Goal: Transaction & Acquisition: Purchase product/service

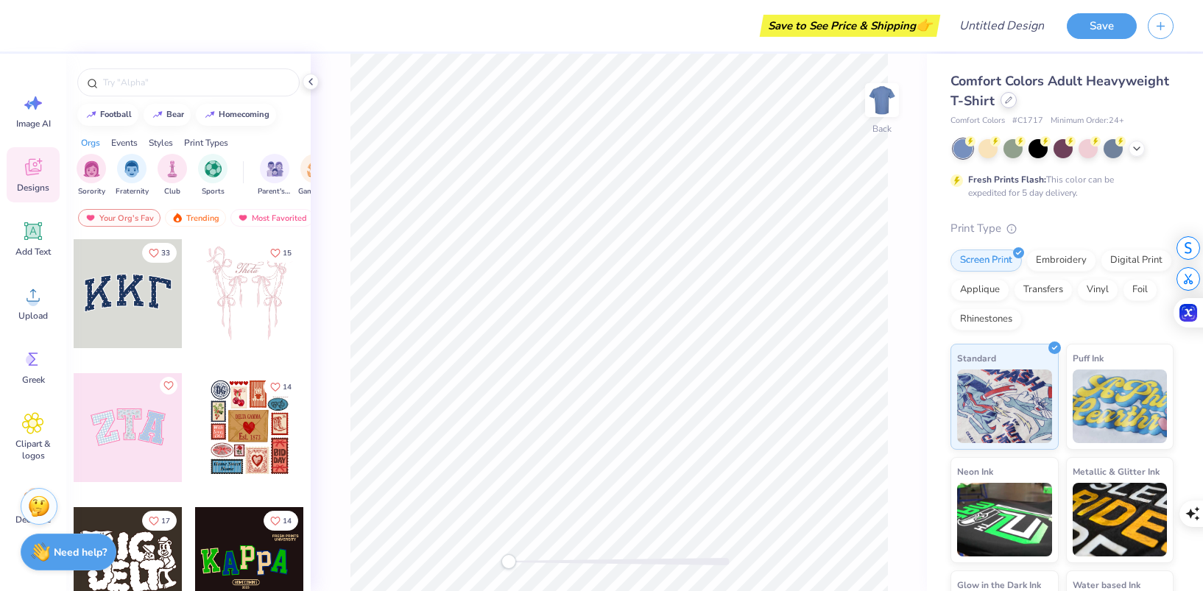
click at [1009, 108] on div at bounding box center [1009, 100] width 16 height 16
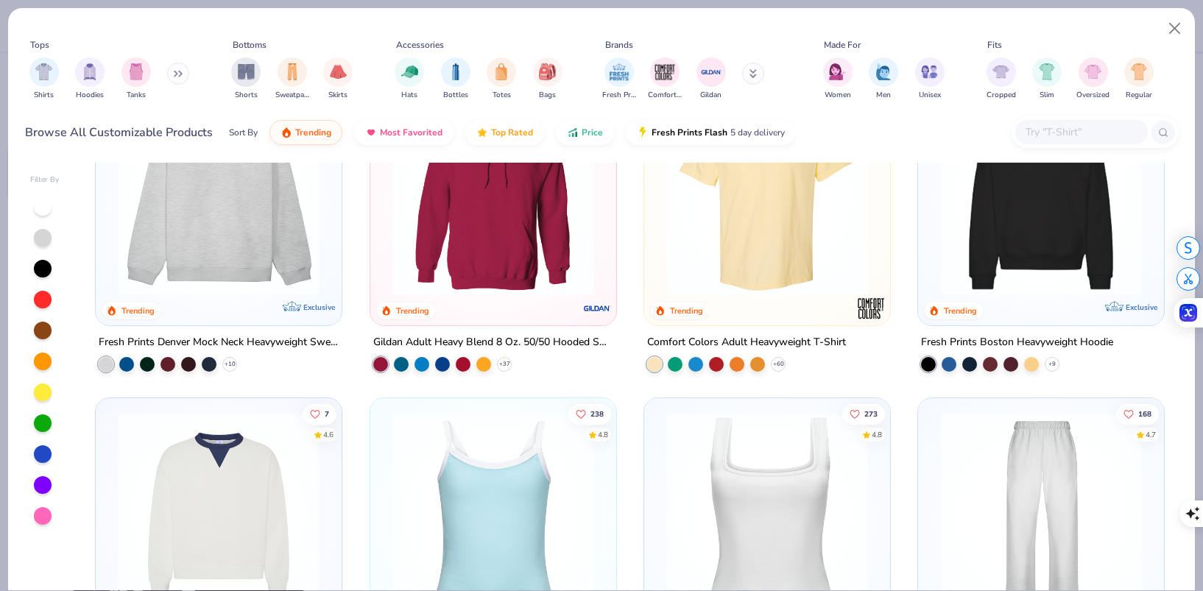
scroll to position [96, 0]
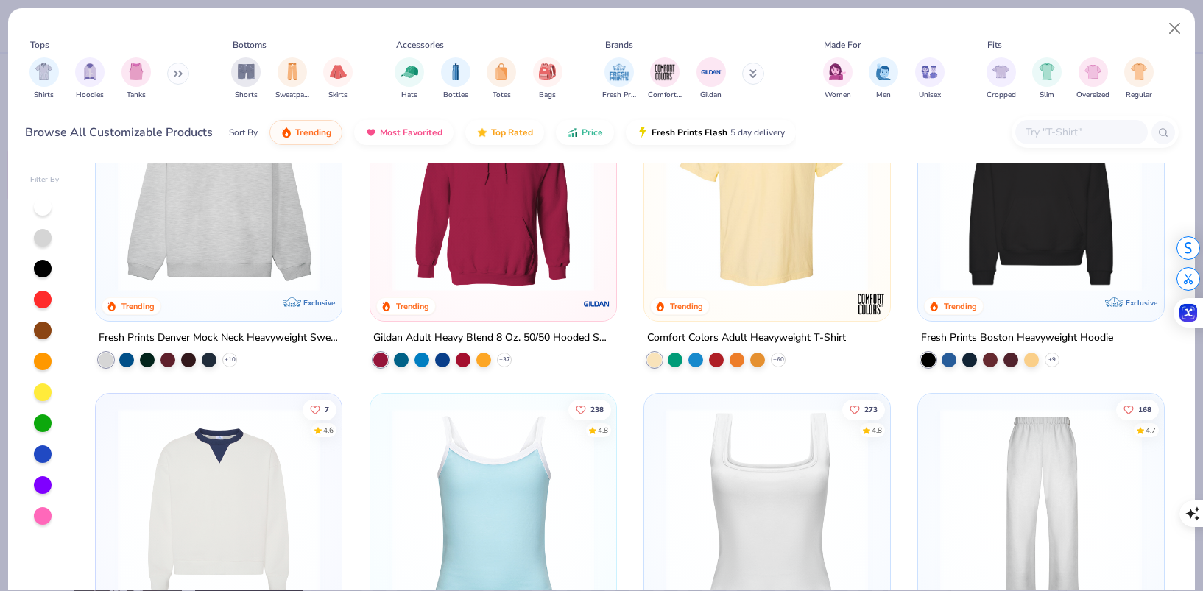
click at [1040, 134] on input "text" at bounding box center [1080, 132] width 113 height 17
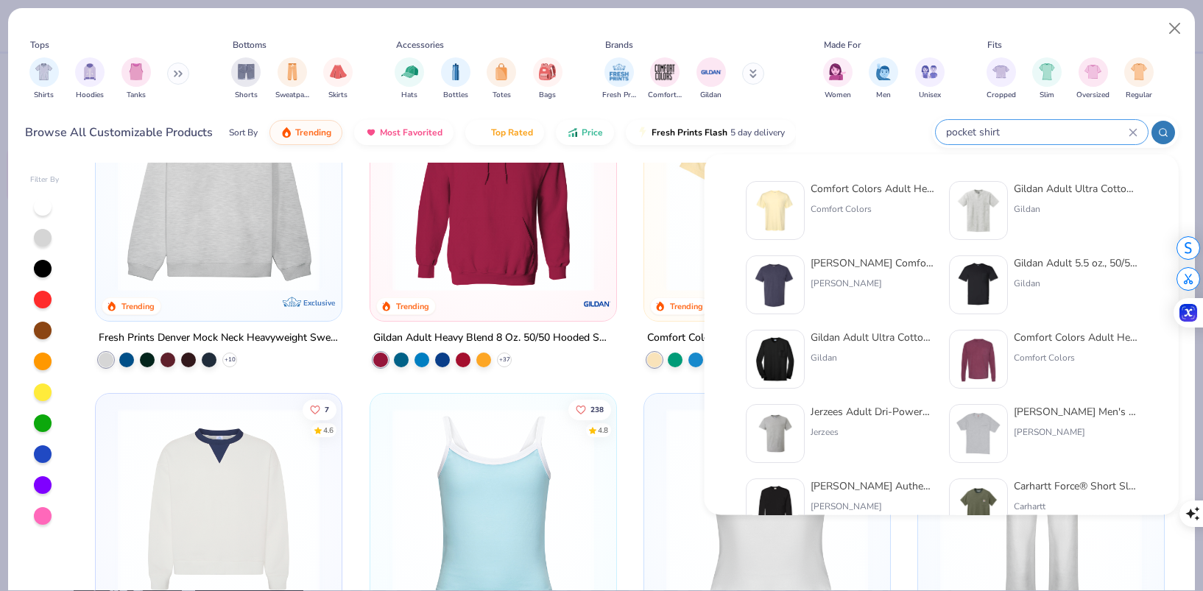
type input "pocket shirt"
click at [841, 214] on div "Comfort Colors" at bounding box center [873, 209] width 124 height 13
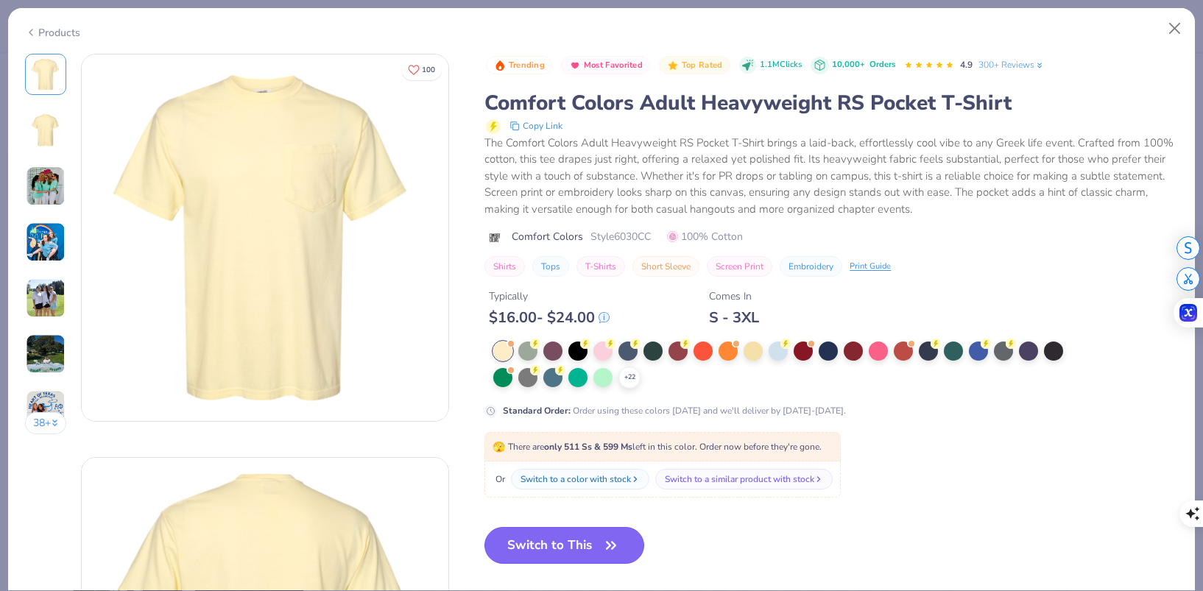
click at [567, 543] on button "Switch to This" at bounding box center [565, 545] width 160 height 37
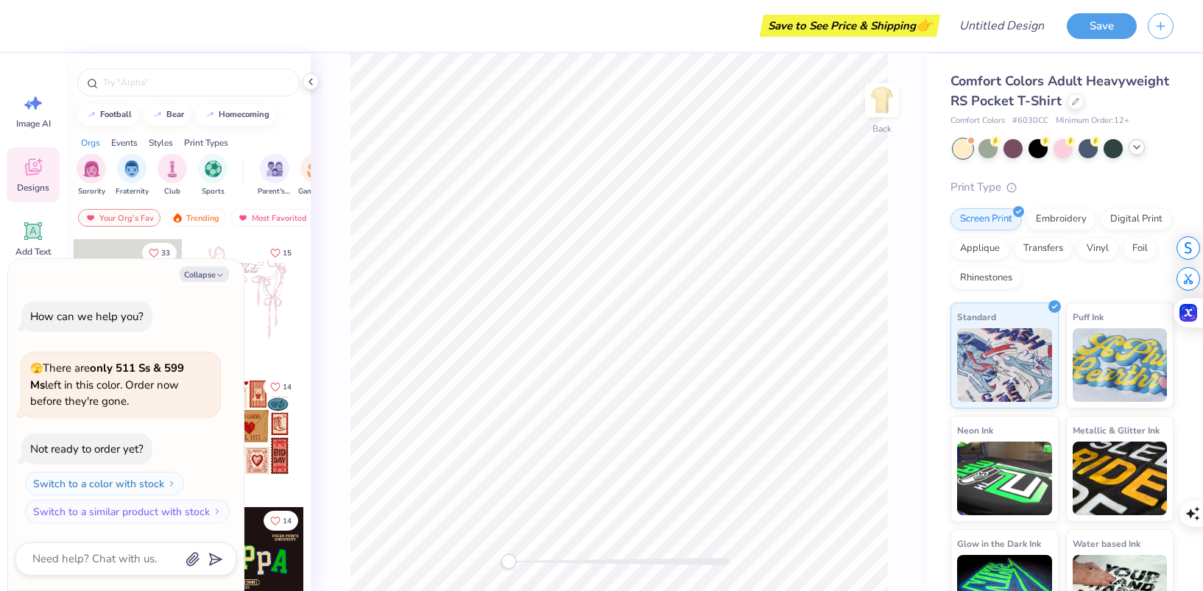
click at [1138, 147] on icon at bounding box center [1137, 147] width 12 height 12
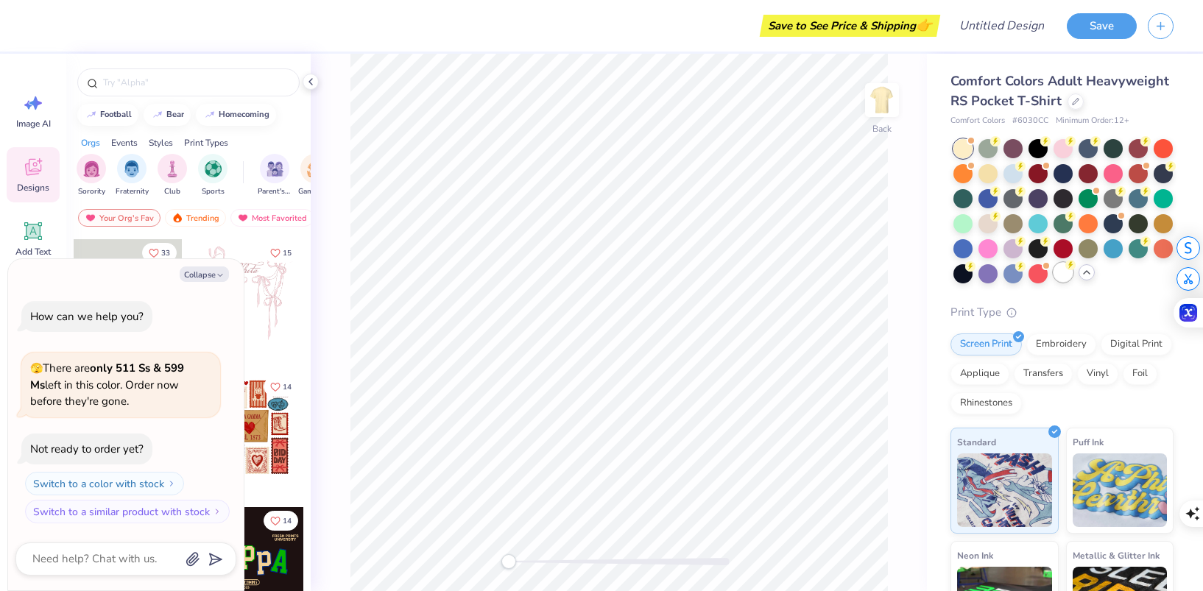
click at [1063, 276] on div at bounding box center [1063, 272] width 19 height 19
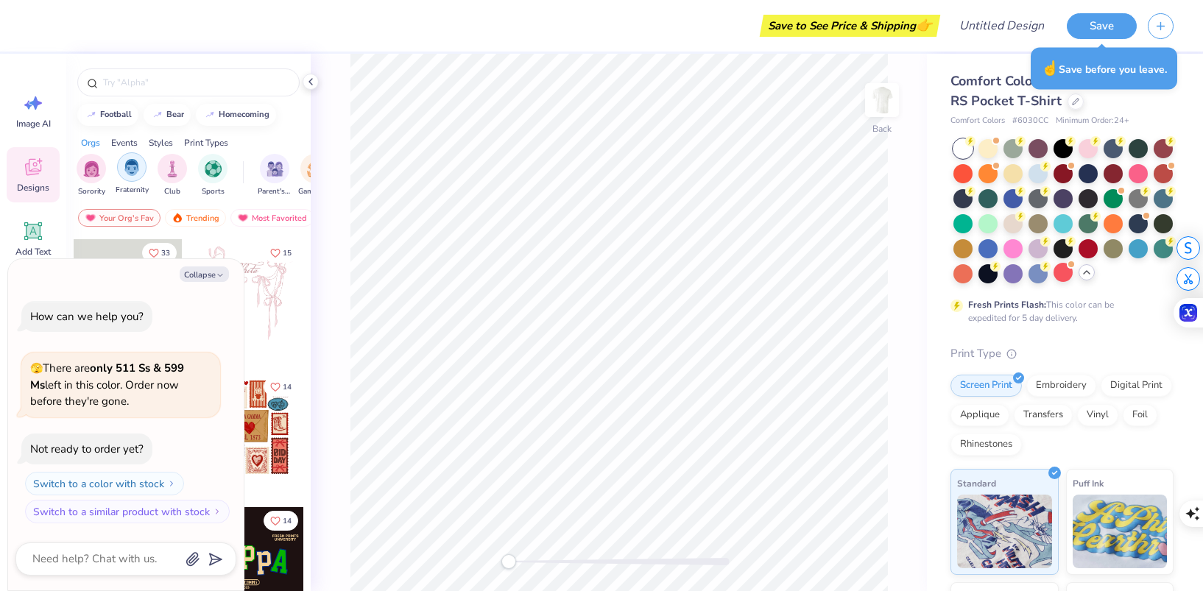
click at [122, 169] on div "filter for Fraternity" at bounding box center [131, 166] width 29 height 29
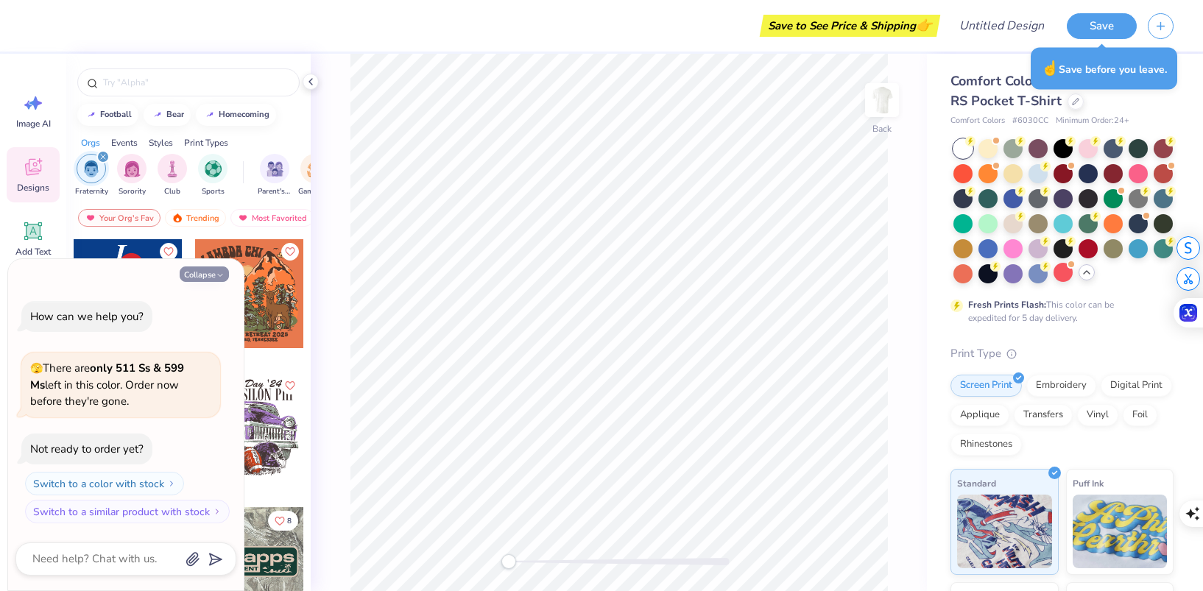
click at [223, 276] on icon "button" at bounding box center [220, 275] width 9 height 9
type textarea "x"
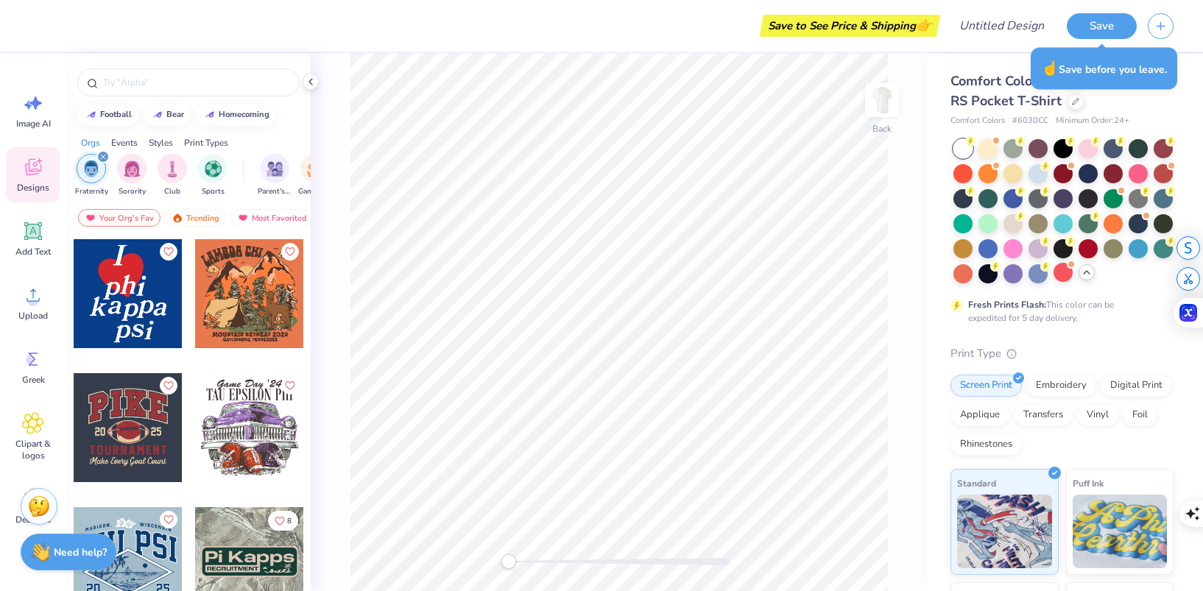
scroll to position [42, 0]
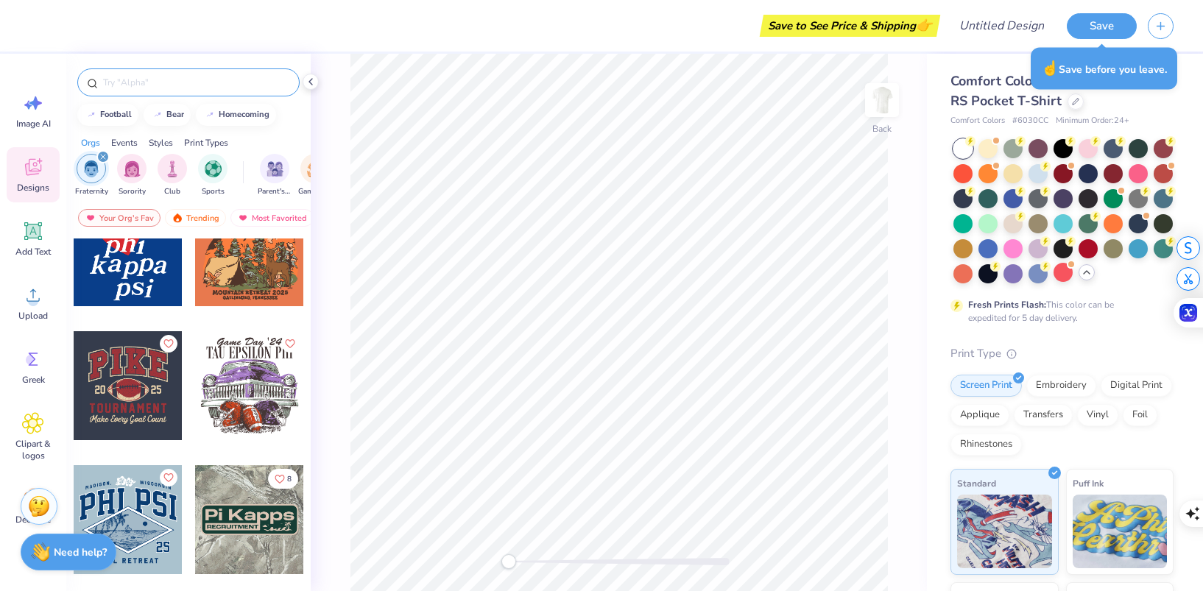
click at [157, 85] on input "text" at bounding box center [196, 82] width 189 height 15
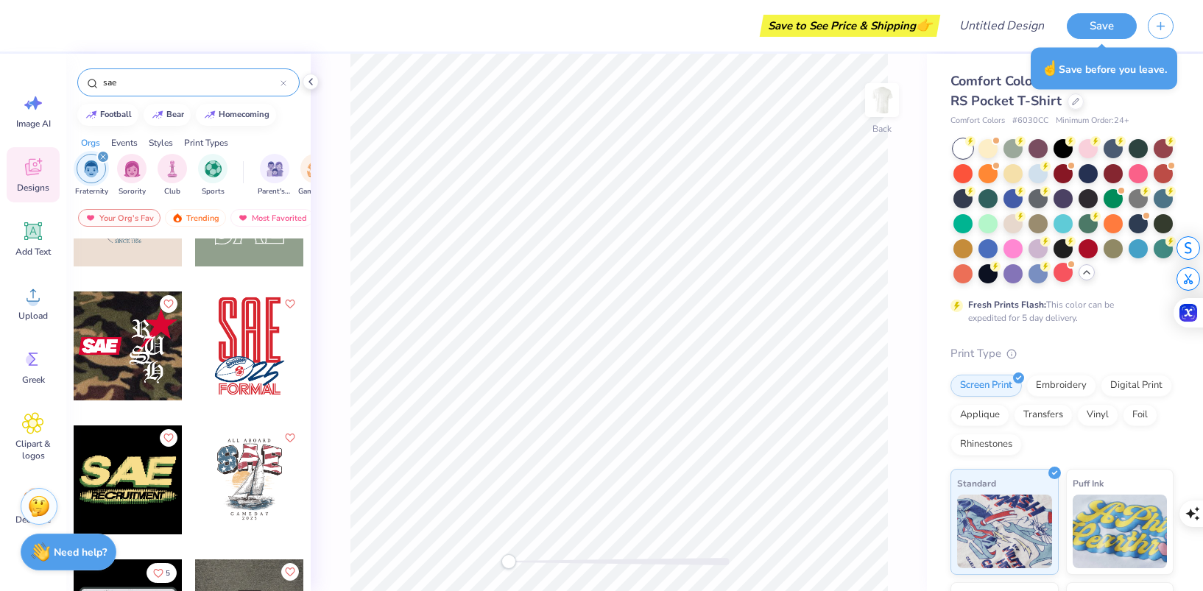
scroll to position [87, 0]
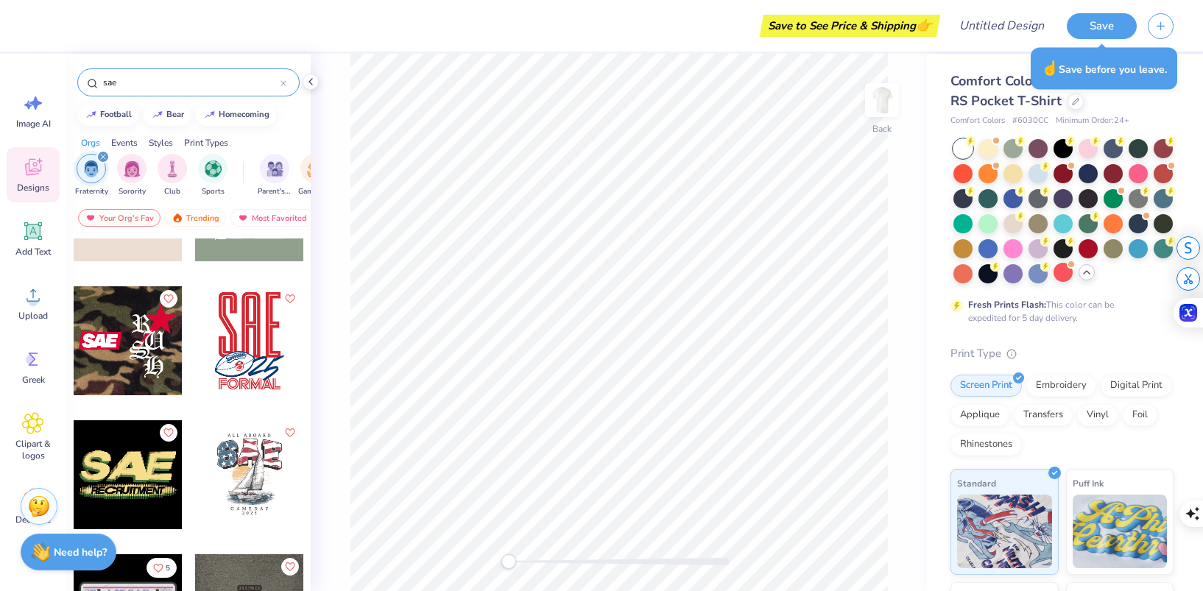
drag, startPoint x: 141, startPoint y: 89, endPoint x: 91, endPoint y: 89, distance: 49.3
click at [91, 89] on div "sae" at bounding box center [188, 82] width 222 height 28
type input "s"
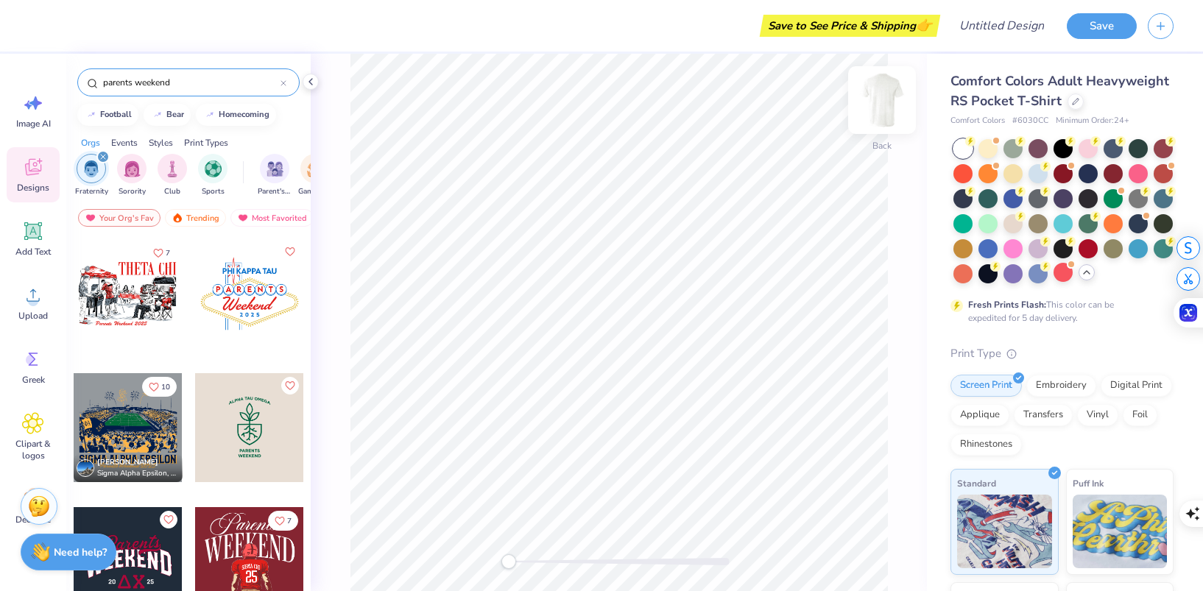
type input "parents weekend"
click at [878, 106] on img at bounding box center [882, 100] width 59 height 59
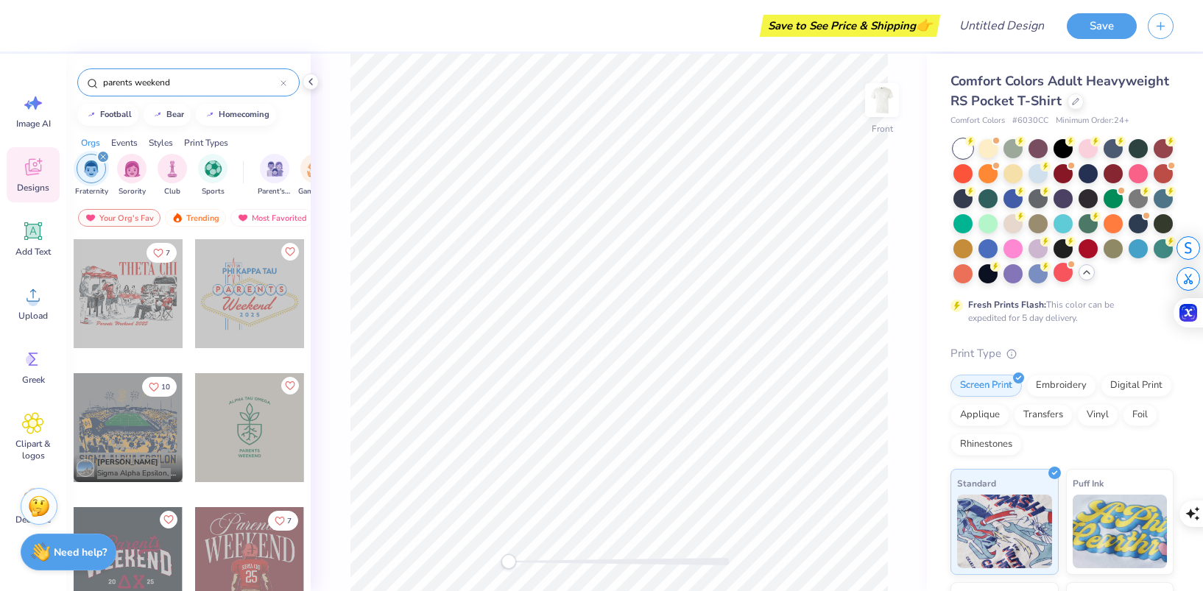
click at [606, 270] on div "Save to See Price & Shipping 👉 Design Title Save Image AI Designs Add Text Uplo…" at bounding box center [601, 295] width 1203 height 591
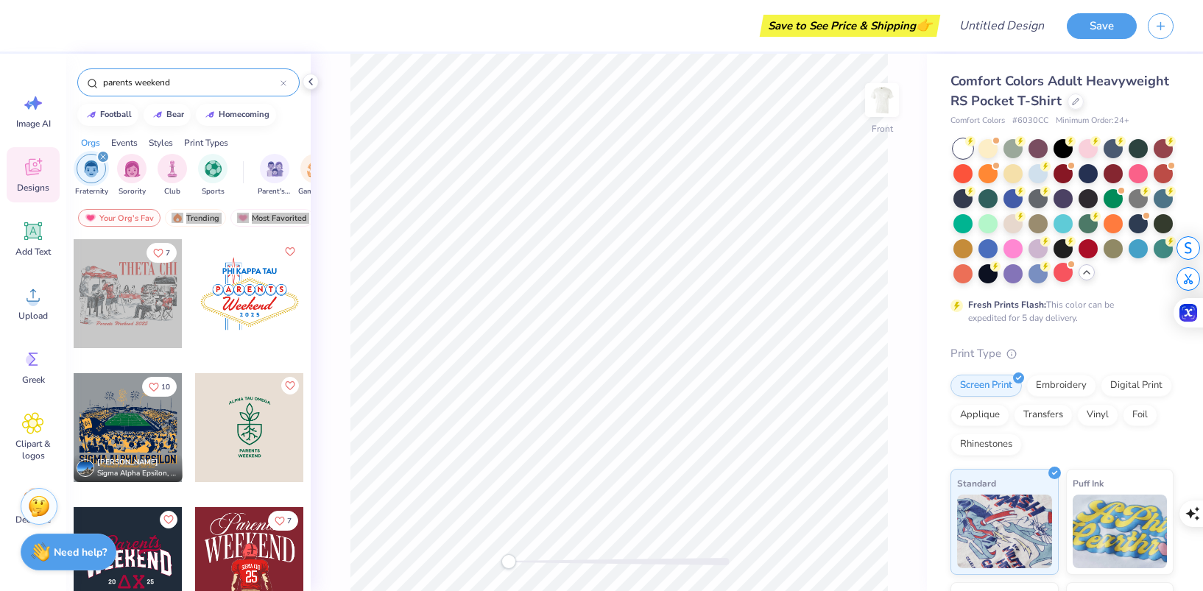
drag, startPoint x: 130, startPoint y: 285, endPoint x: 68, endPoint y: 237, distance: 78.2
click at [76, 235] on div "parents weekend football bear homecoming Orgs Events Styles Print Types Fratern…" at bounding box center [188, 350] width 244 height 592
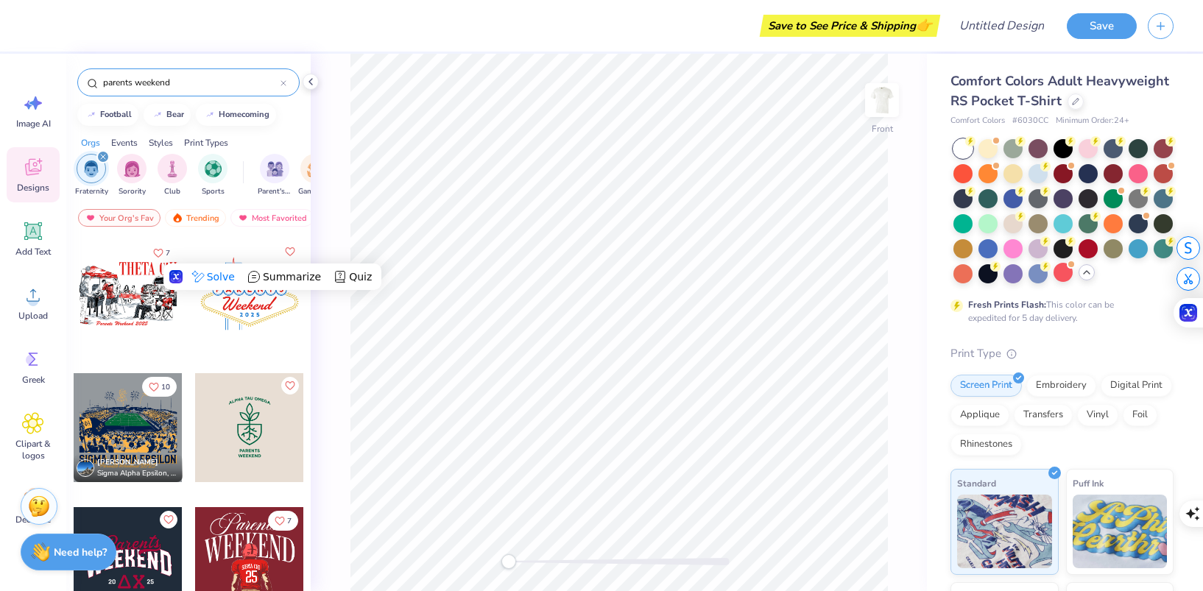
click at [142, 285] on div at bounding box center [128, 293] width 109 height 109
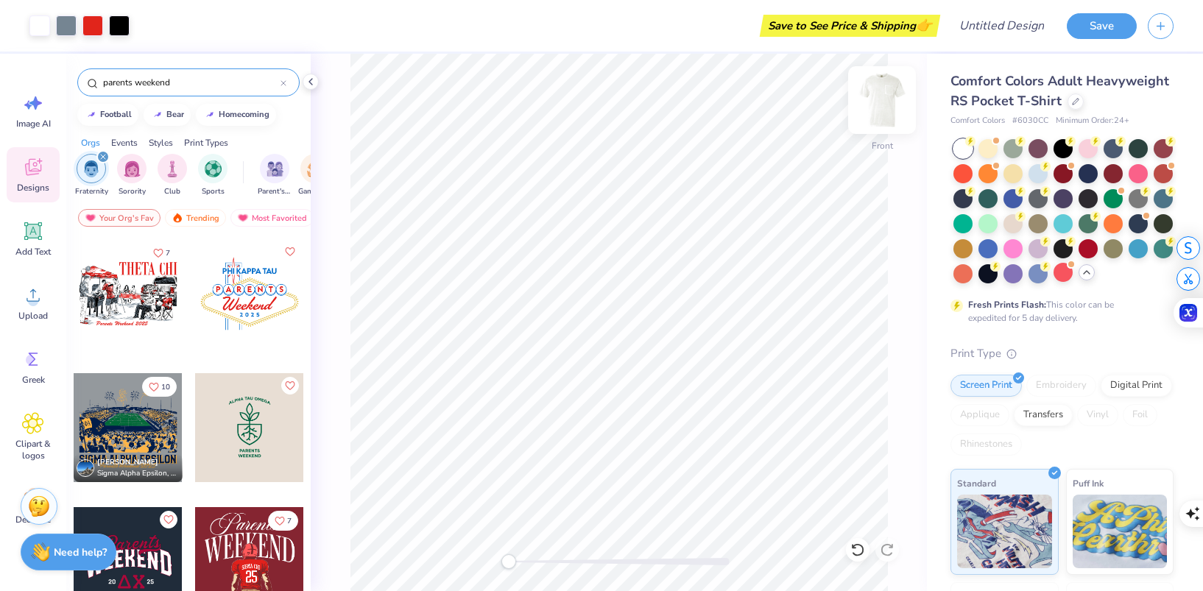
click at [873, 109] on img at bounding box center [882, 100] width 59 height 59
click at [879, 122] on div "Back" at bounding box center [882, 109] width 34 height 52
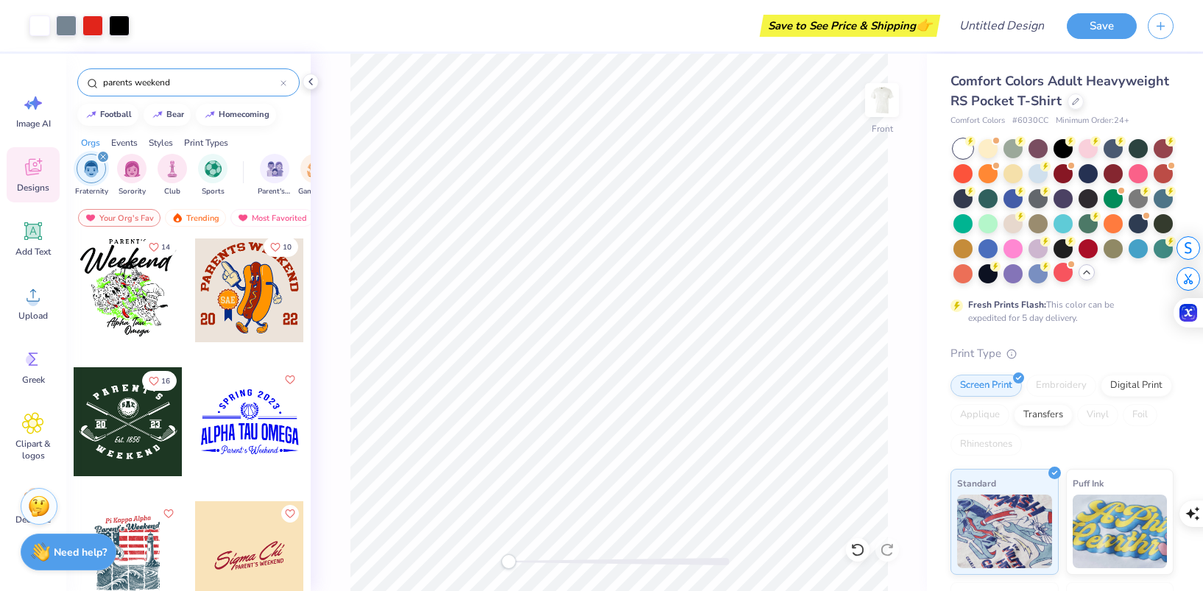
scroll to position [1401, 0]
